Goal: Ask a question

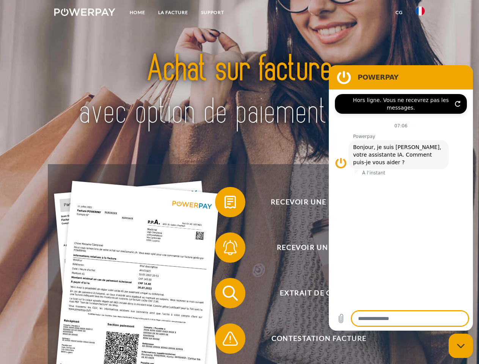
click at [85, 13] on img at bounding box center [84, 12] width 61 height 8
click at [420, 13] on img at bounding box center [419, 10] width 9 height 9
click at [399, 13] on link "CG" at bounding box center [399, 13] width 20 height 14
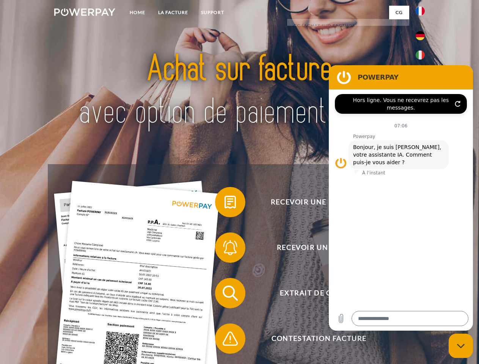
click at [224, 204] on span at bounding box center [219, 202] width 38 height 38
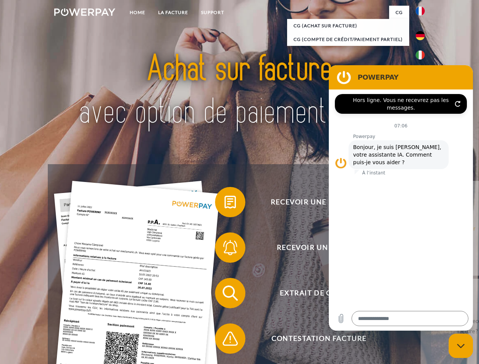
click at [224, 249] on span at bounding box center [219, 248] width 38 height 38
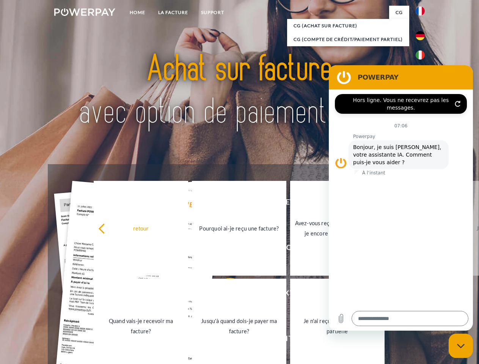
click at [224, 295] on link "Jusqu'à quand dois-je payer ma facture?" at bounding box center [239, 326] width 94 height 95
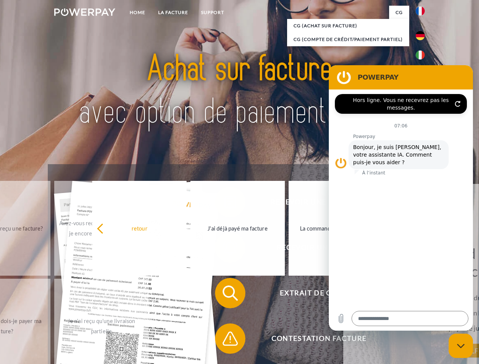
click at [224, 340] on span at bounding box center [219, 339] width 38 height 38
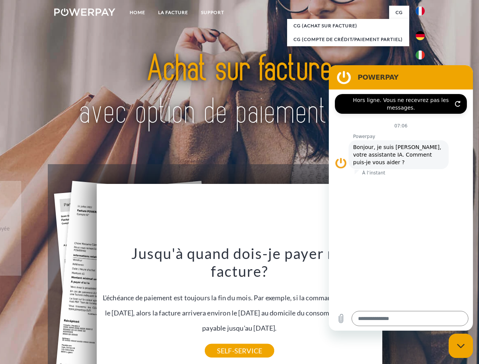
click at [461, 346] on icon "Fermer la fenêtre de messagerie" at bounding box center [461, 345] width 8 height 5
type textarea "*"
